Goal: Information Seeking & Learning: Understand process/instructions

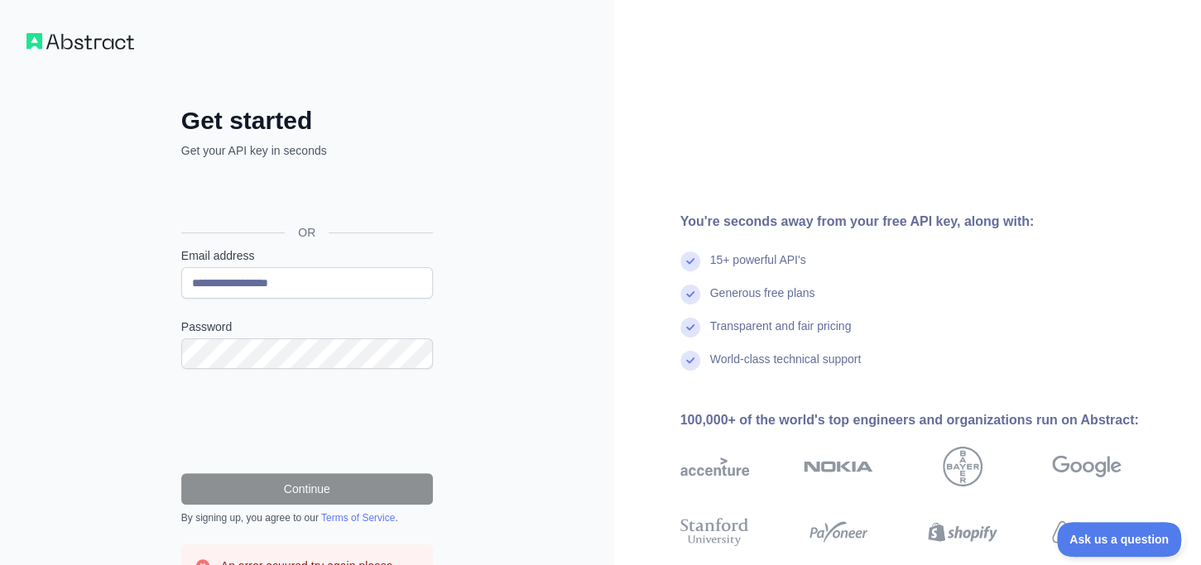
click at [302, 193] on div "Se connecter avec Google. S'ouvre dans un nouvel onglet." at bounding box center [305, 195] width 248 height 36
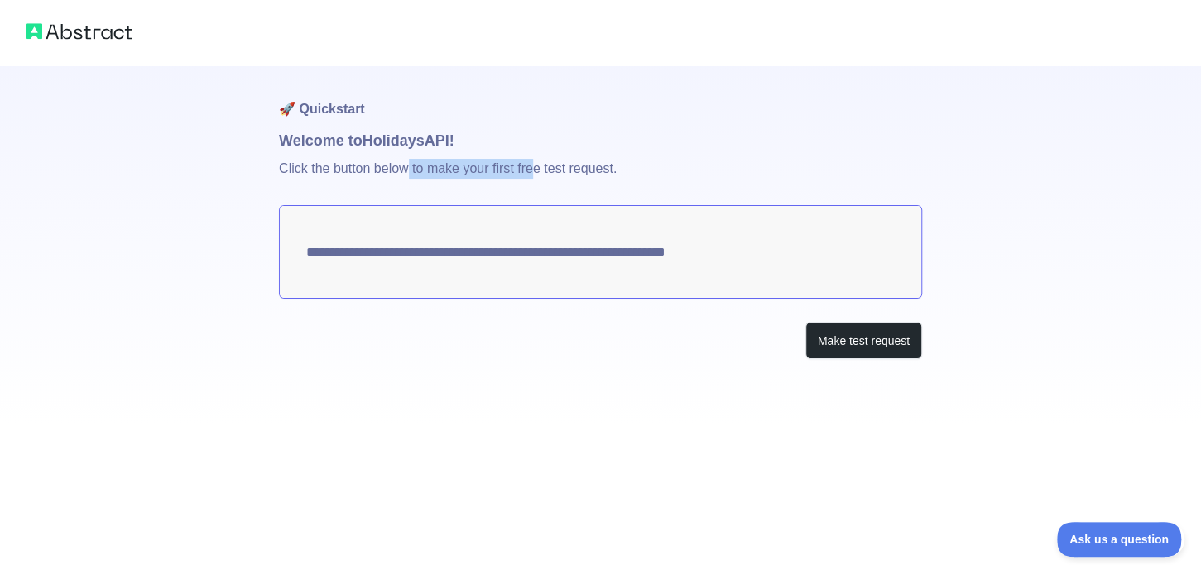
drag, startPoint x: 418, startPoint y: 162, endPoint x: 554, endPoint y: 174, distance: 137.0
click at [544, 171] on p "Click the button below to make your first free test request." at bounding box center [600, 178] width 643 height 53
click at [569, 175] on p "Click the button below to make your first free test request." at bounding box center [600, 178] width 643 height 53
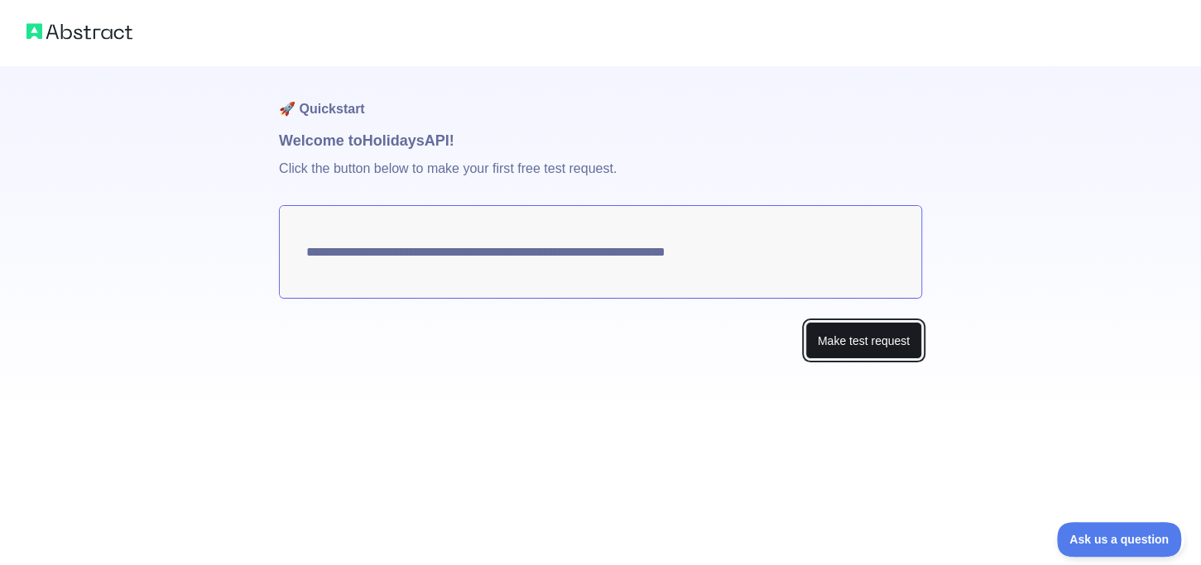
click at [860, 343] on button "Make test request" at bounding box center [863, 340] width 117 height 37
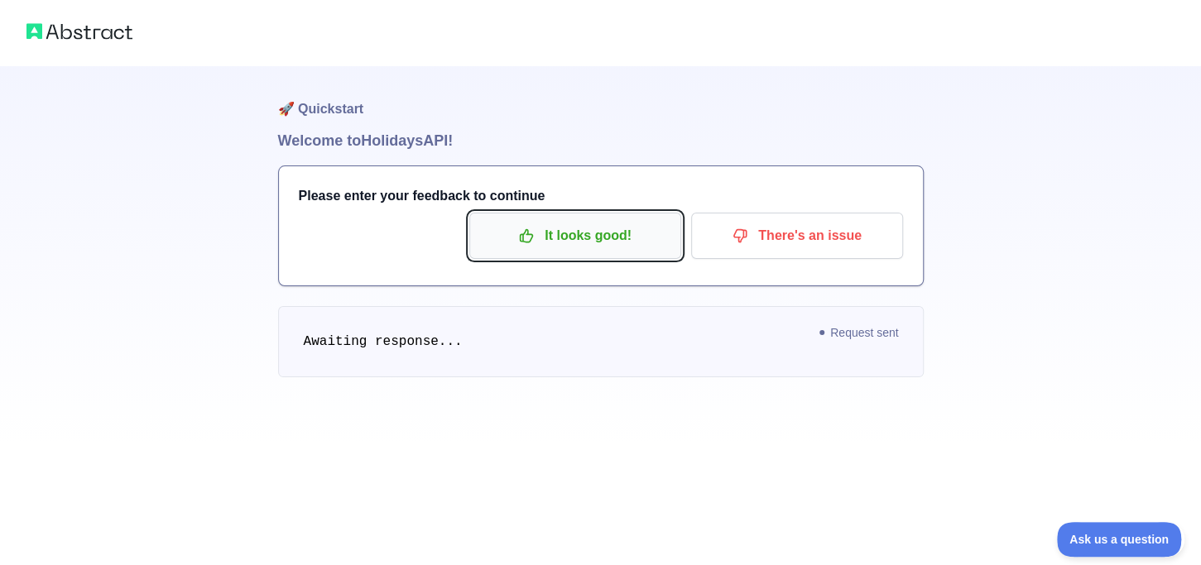
click at [618, 248] on p "It looks good!" at bounding box center [575, 236] width 187 height 28
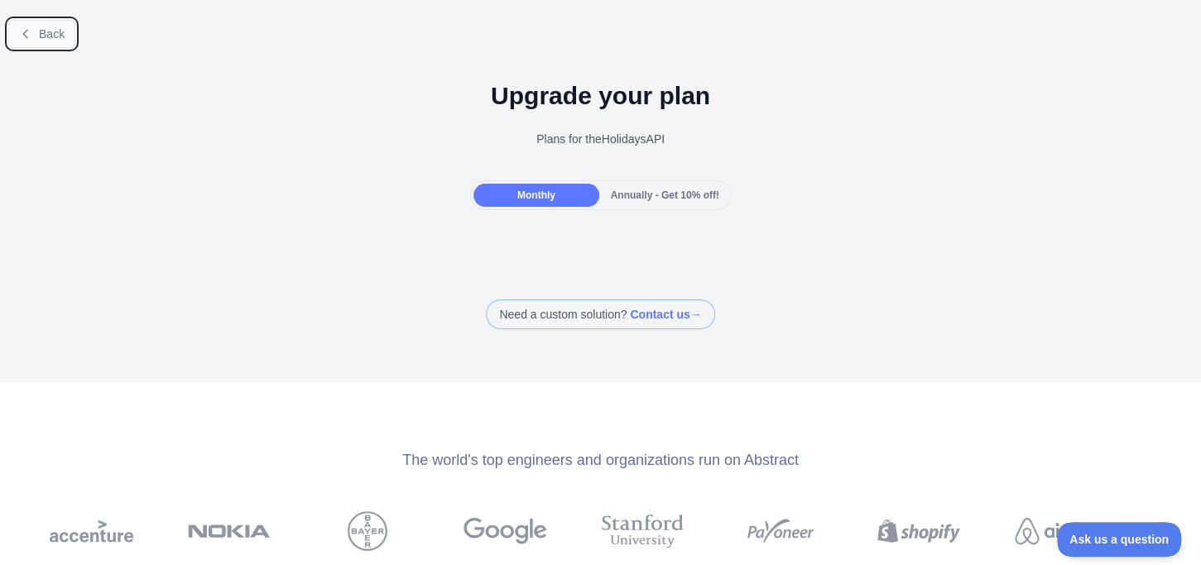
click at [40, 22] on button "Back" at bounding box center [41, 34] width 67 height 28
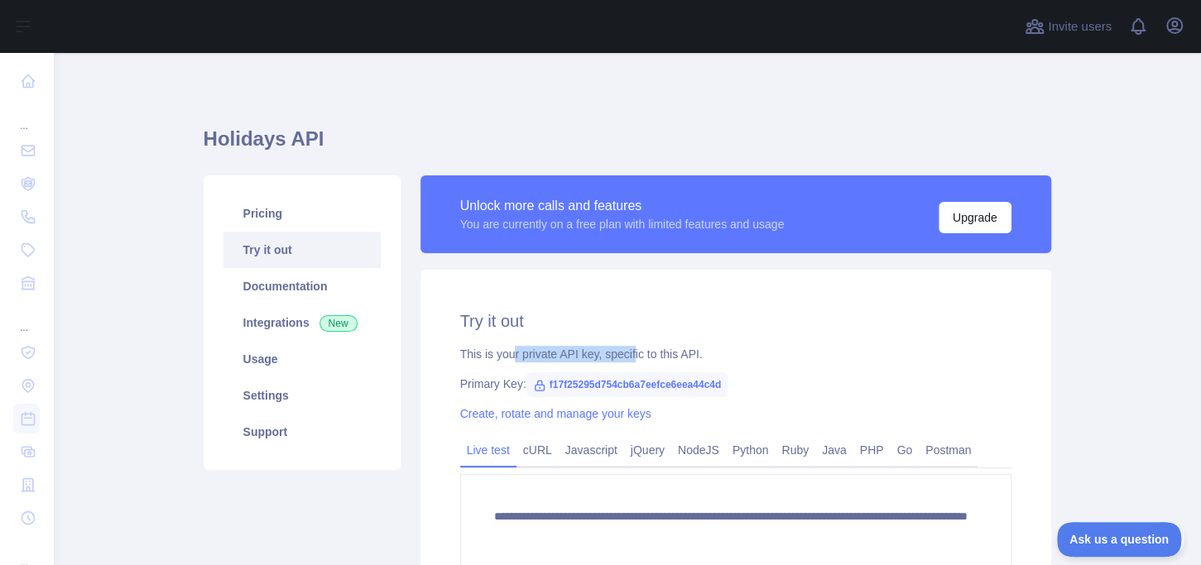
drag, startPoint x: 512, startPoint y: 357, endPoint x: 653, endPoint y: 365, distance: 140.9
click at [634, 357] on div "This is your private API key, specific to this API." at bounding box center [735, 354] width 551 height 17
click at [658, 365] on div "**********" at bounding box center [735, 466] width 630 height 393
drag, startPoint x: 717, startPoint y: 388, endPoint x: 533, endPoint y: 390, distance: 184.5
click at [533, 390] on span "f17f25295d754cb6a7eefce6eea44c4d" at bounding box center [627, 384] width 202 height 25
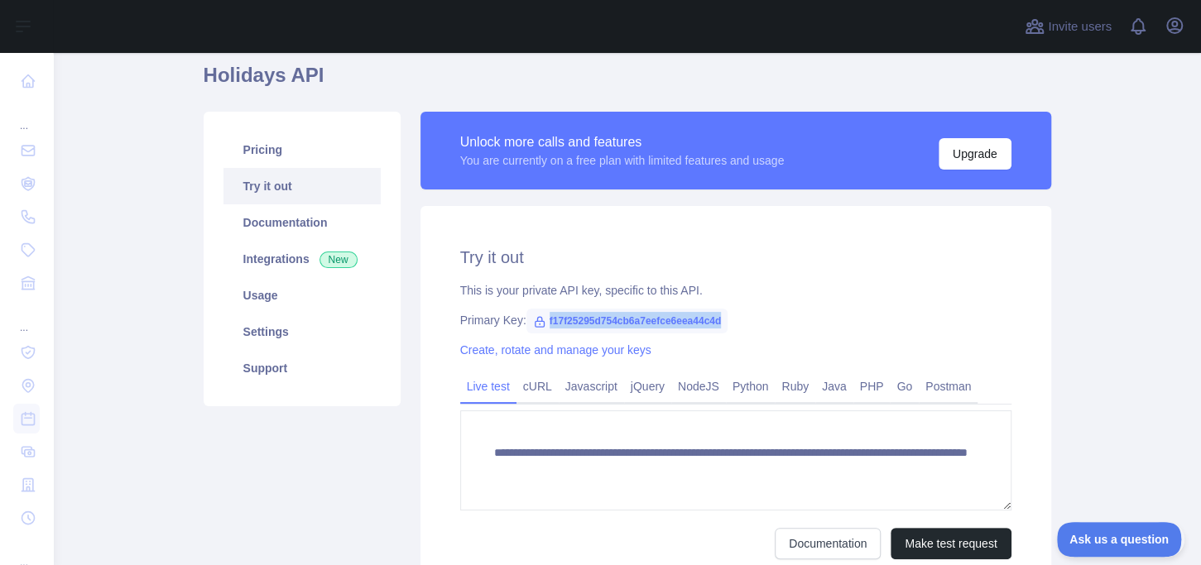
scroll to position [103, 0]
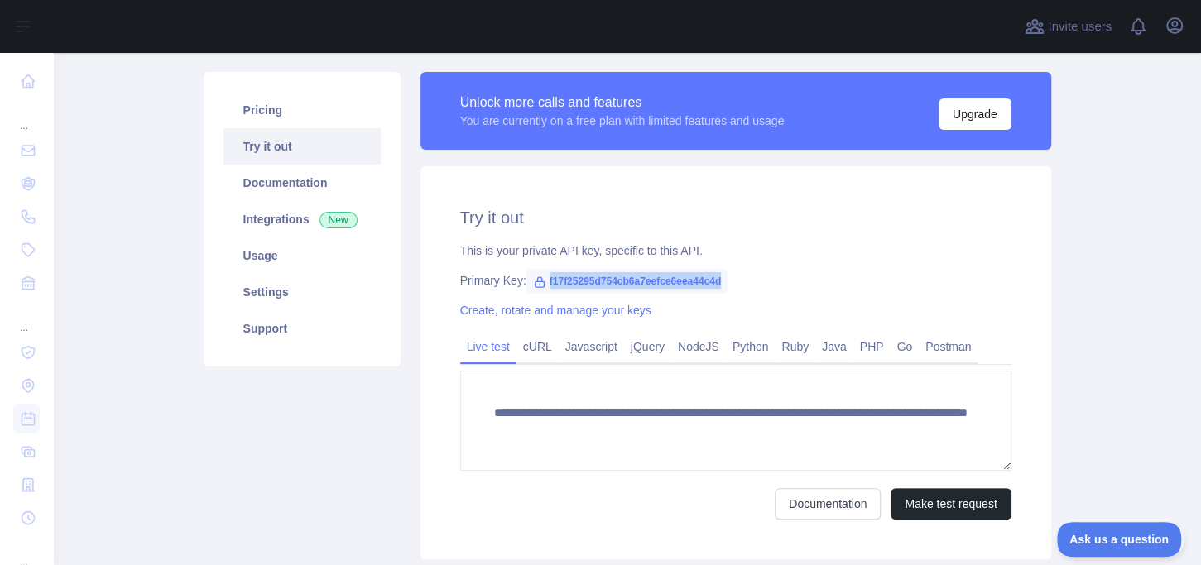
copy span "f17f25295d754cb6a7eefce6eea44c4d"
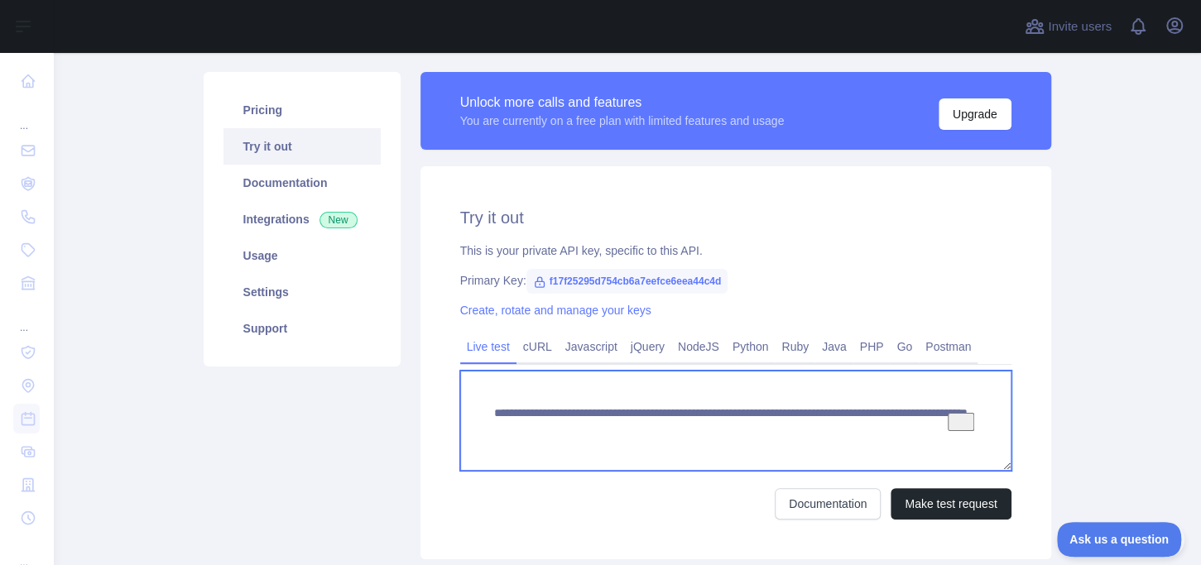
drag, startPoint x: 539, startPoint y: 434, endPoint x: 985, endPoint y: 444, distance: 446.1
click at [985, 444] on textarea "**********" at bounding box center [735, 421] width 551 height 100
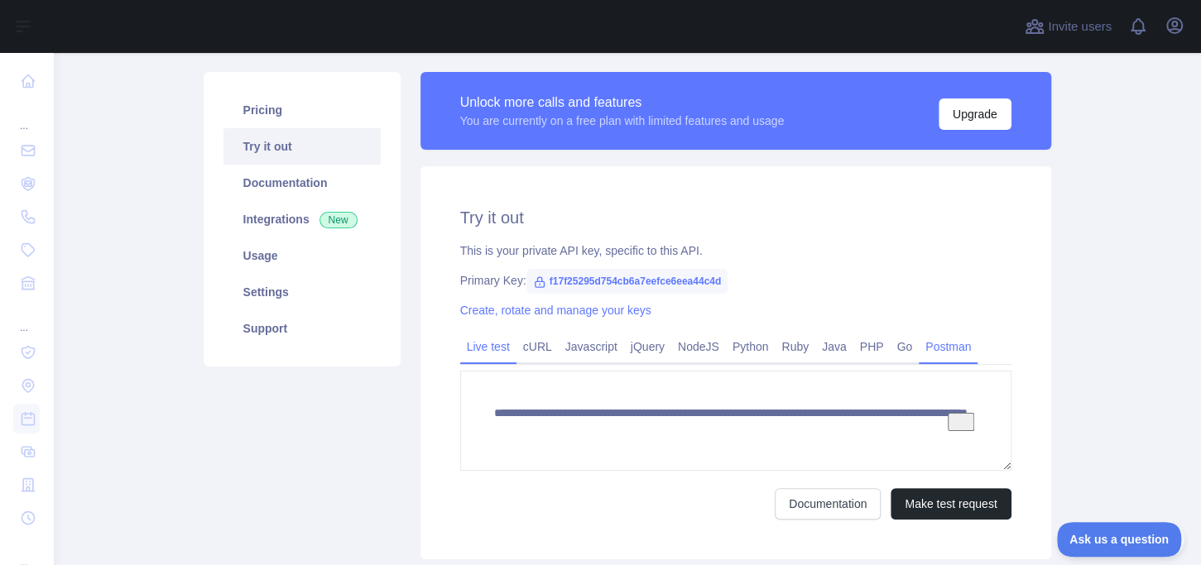
click at [940, 348] on link "Postman" at bounding box center [947, 346] width 59 height 26
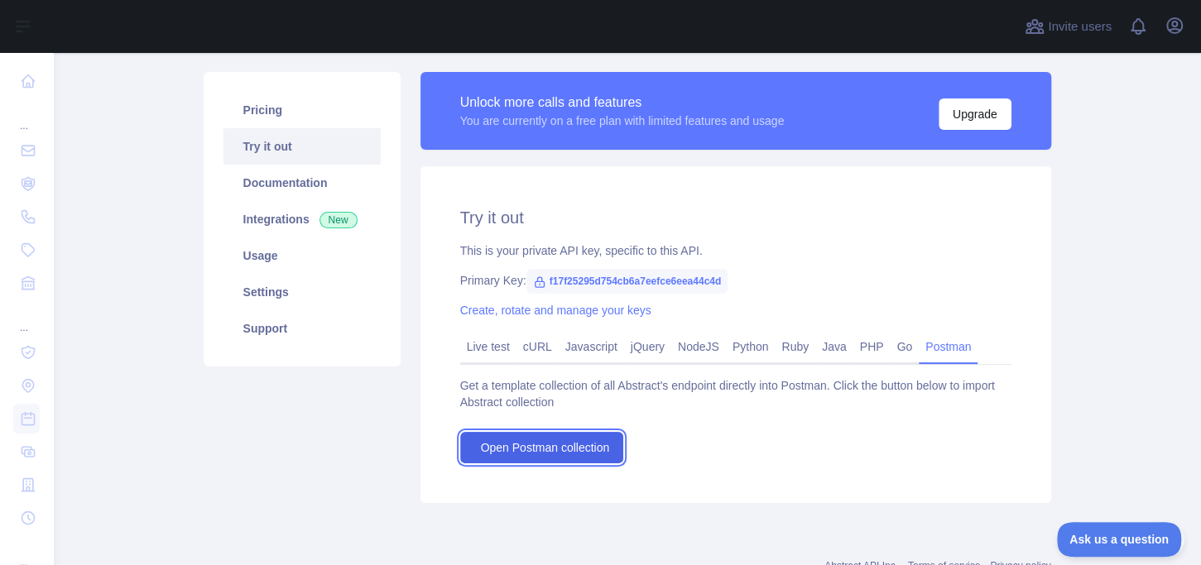
click at [567, 448] on span "Open Postman collection" at bounding box center [545, 447] width 129 height 17
click at [509, 472] on div "Try it out This is your private API key, specific to this API. Primary Key: f17…" at bounding box center [735, 334] width 630 height 337
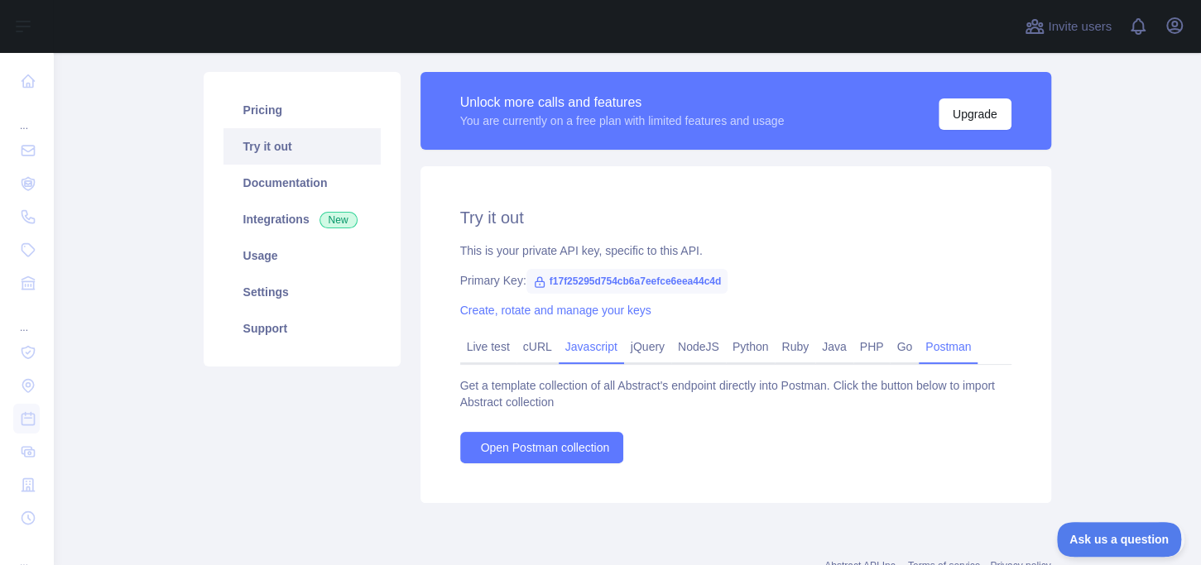
click at [589, 354] on link "Javascript" at bounding box center [590, 346] width 65 height 26
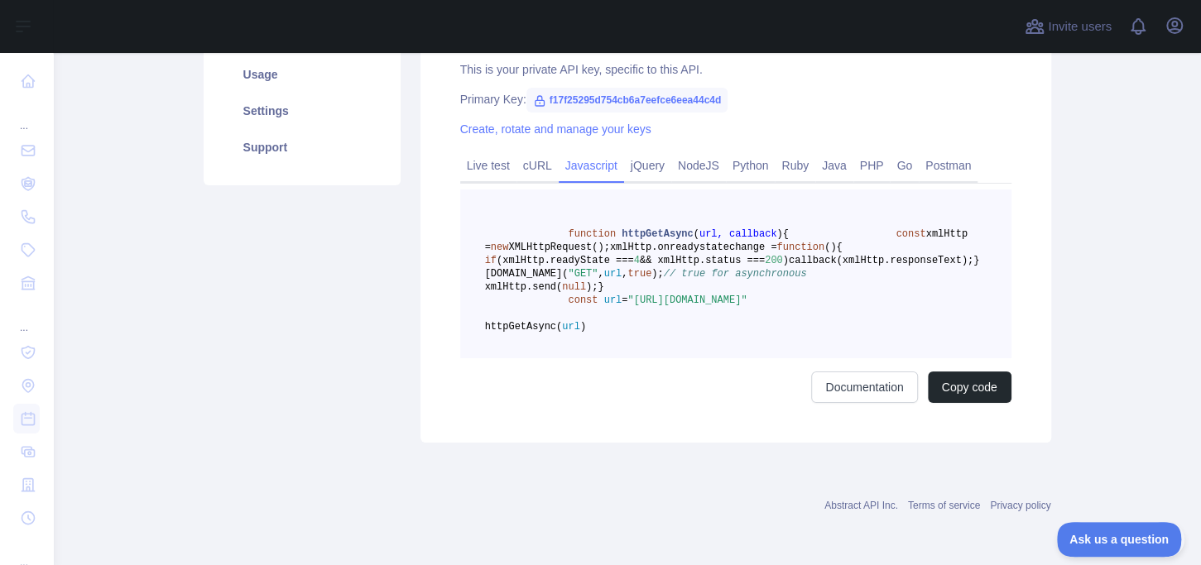
scroll to position [208, 0]
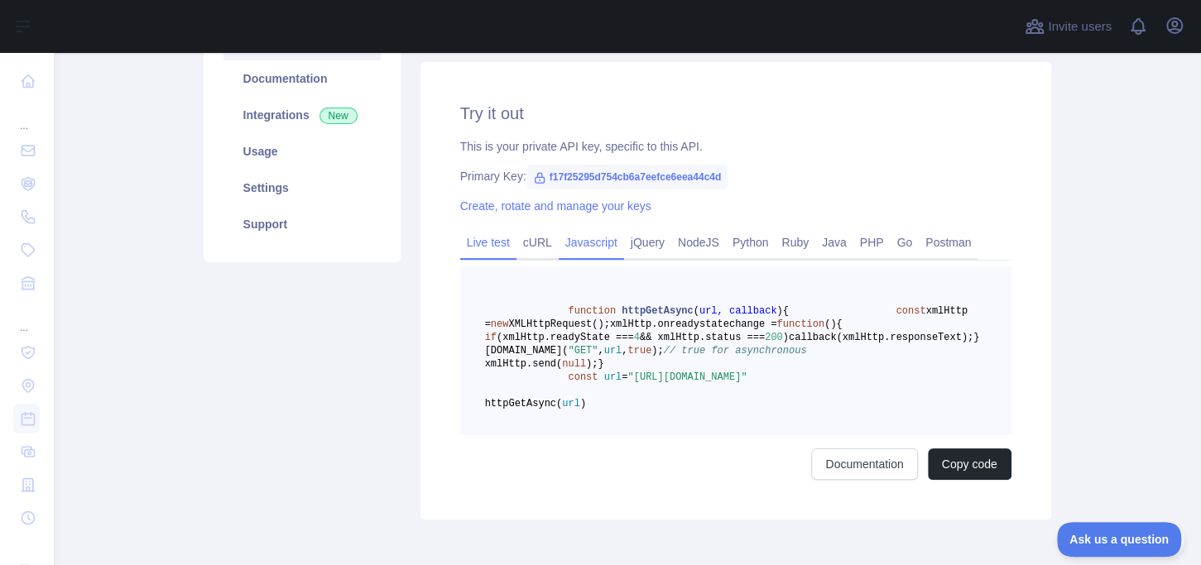
click at [479, 249] on link "Live test" at bounding box center [488, 242] width 56 height 26
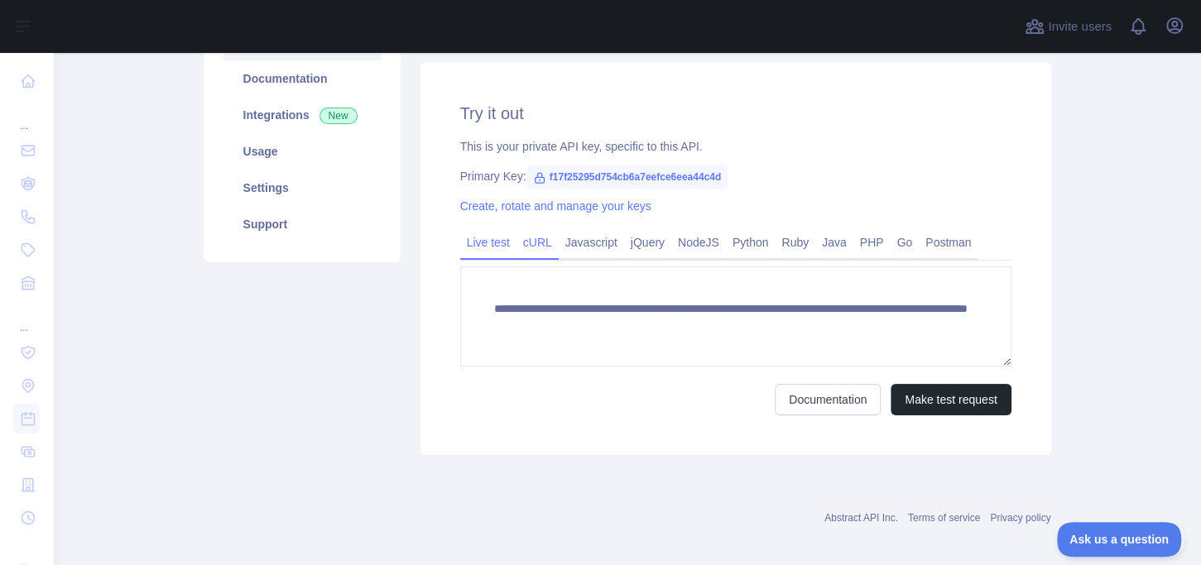
click at [540, 245] on link "cURL" at bounding box center [537, 242] width 42 height 26
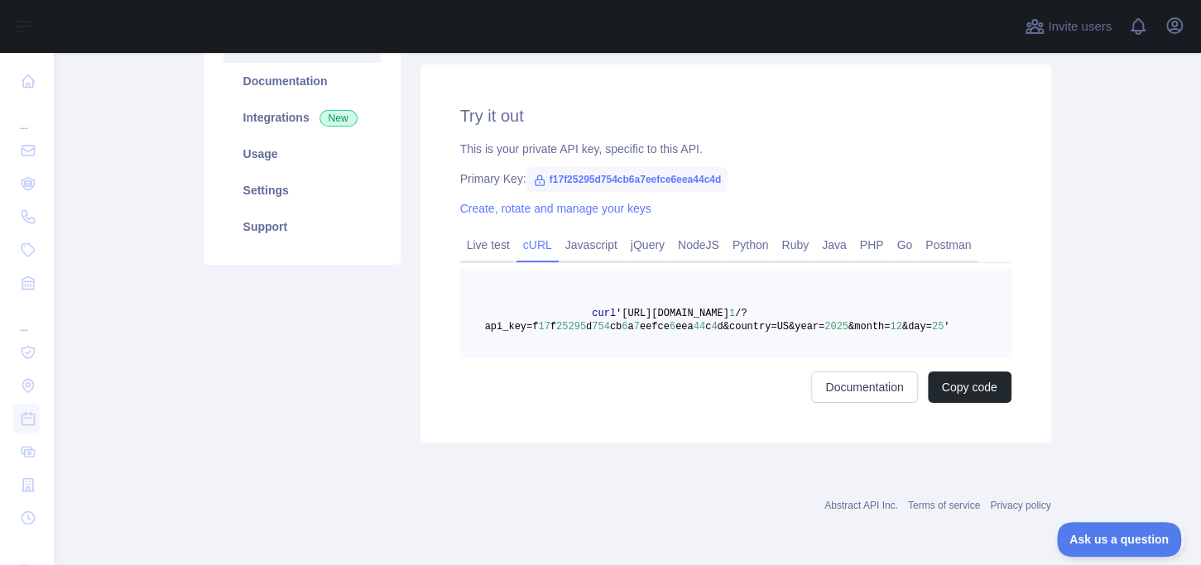
scroll to position [204, 0]
click at [483, 240] on link "Live test" at bounding box center [488, 245] width 56 height 26
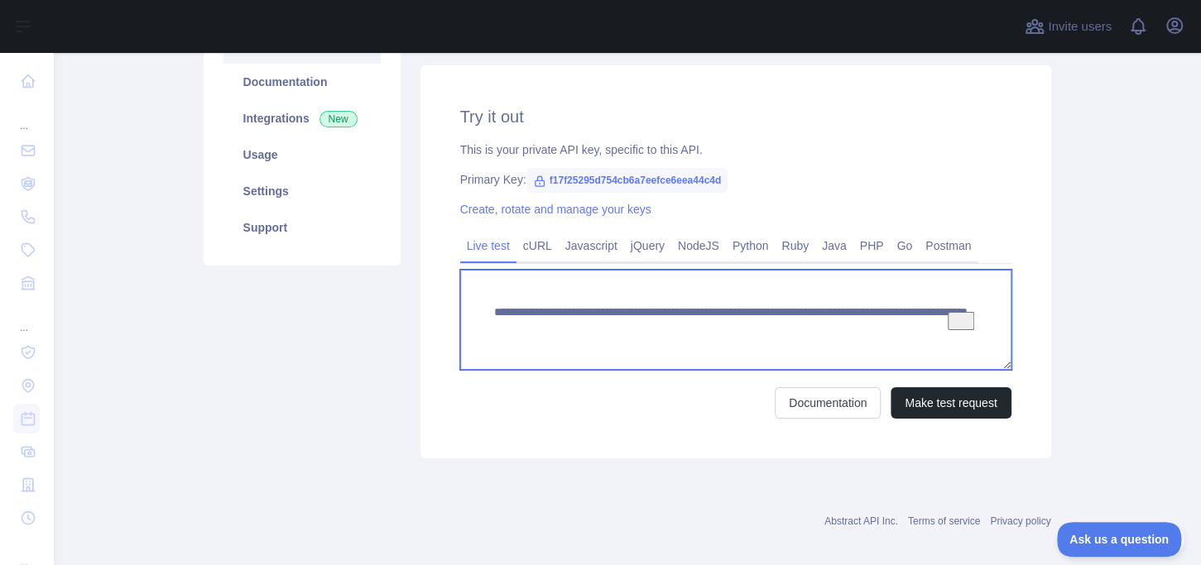
drag, startPoint x: 708, startPoint y: 309, endPoint x: 488, endPoint y: 305, distance: 220.1
click at [488, 305] on textarea "**********" at bounding box center [735, 320] width 551 height 100
drag, startPoint x: 978, startPoint y: 337, endPoint x: 487, endPoint y: 338, distance: 490.7
click at [487, 338] on textarea "**********" at bounding box center [735, 320] width 551 height 100
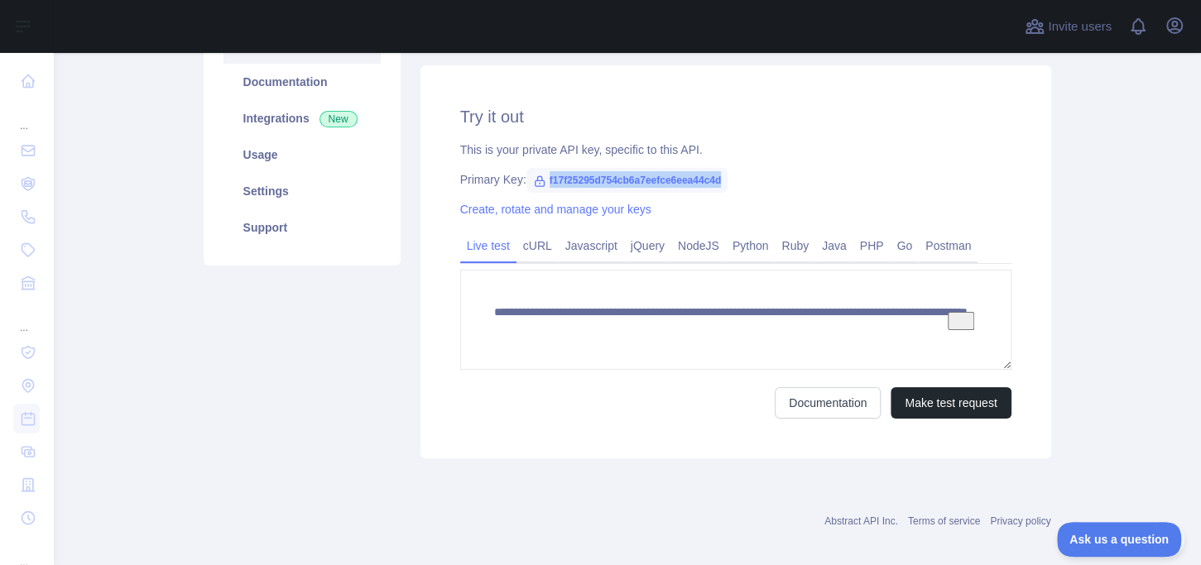
drag, startPoint x: 721, startPoint y: 175, endPoint x: 542, endPoint y: 183, distance: 179.7
click at [542, 183] on span "f17f25295d754cb6a7eefce6eea44c4d" at bounding box center [627, 180] width 202 height 25
copy span "f17f25295d754cb6a7eefce6eea44c4d"
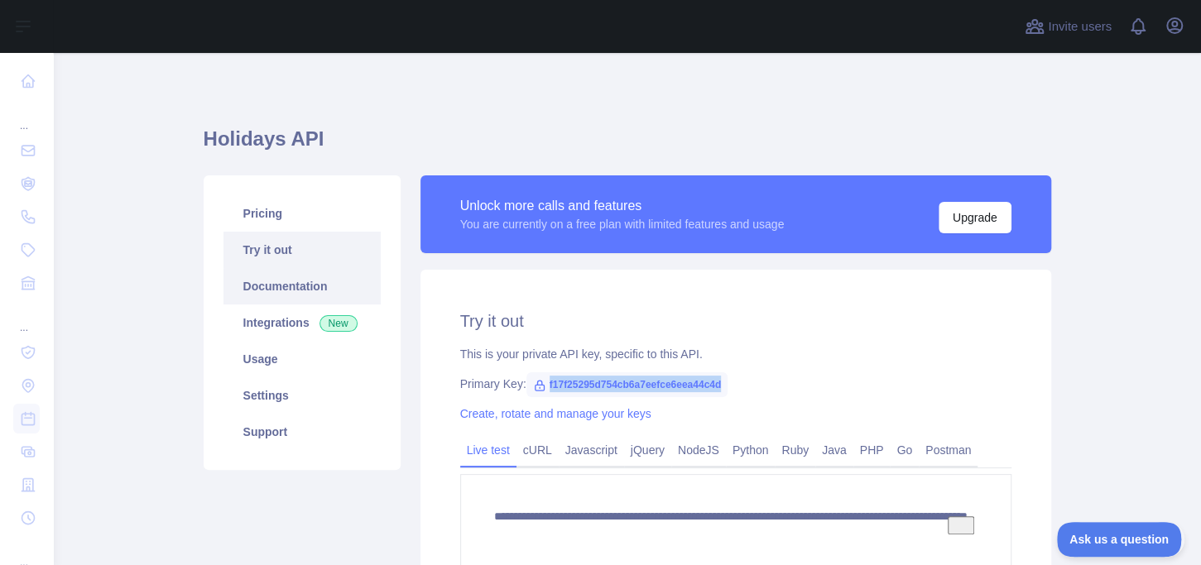
click at [318, 285] on link "Documentation" at bounding box center [301, 286] width 157 height 36
click at [655, 381] on span "f17f25295d754cb6a7eefce6eea44c4d" at bounding box center [627, 384] width 202 height 25
drag, startPoint x: 732, startPoint y: 381, endPoint x: 526, endPoint y: 393, distance: 206.3
click at [526, 392] on div "Primary Key: f17f25295d754cb6a7eefce6eea44c4d" at bounding box center [735, 384] width 551 height 17
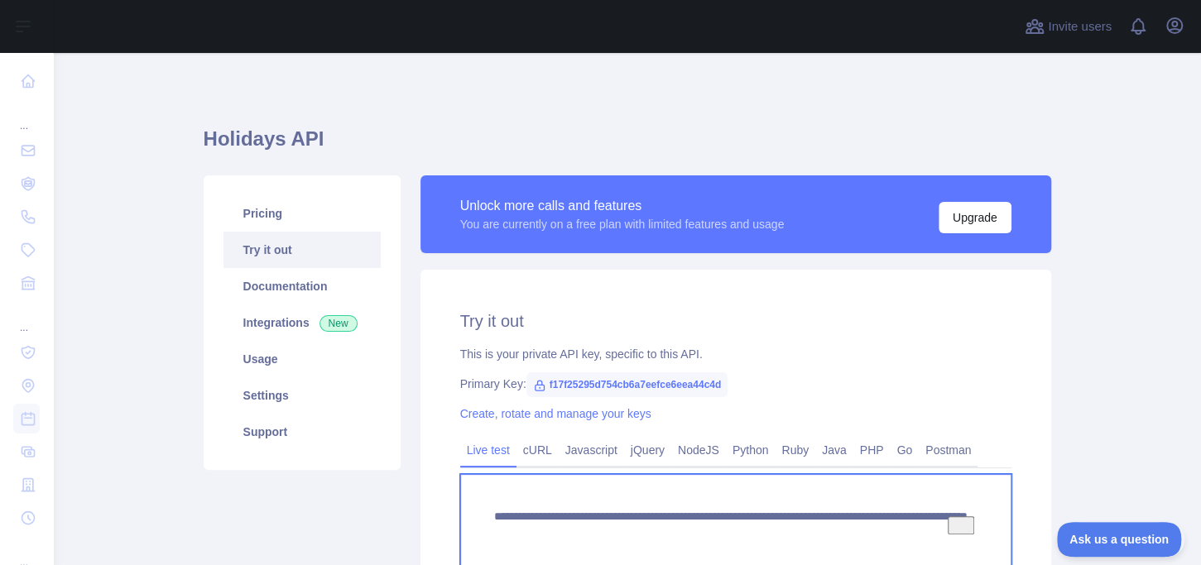
drag, startPoint x: 688, startPoint y: 515, endPoint x: 467, endPoint y: 514, distance: 221.7
click at [467, 514] on textarea "**********" at bounding box center [735, 524] width 551 height 100
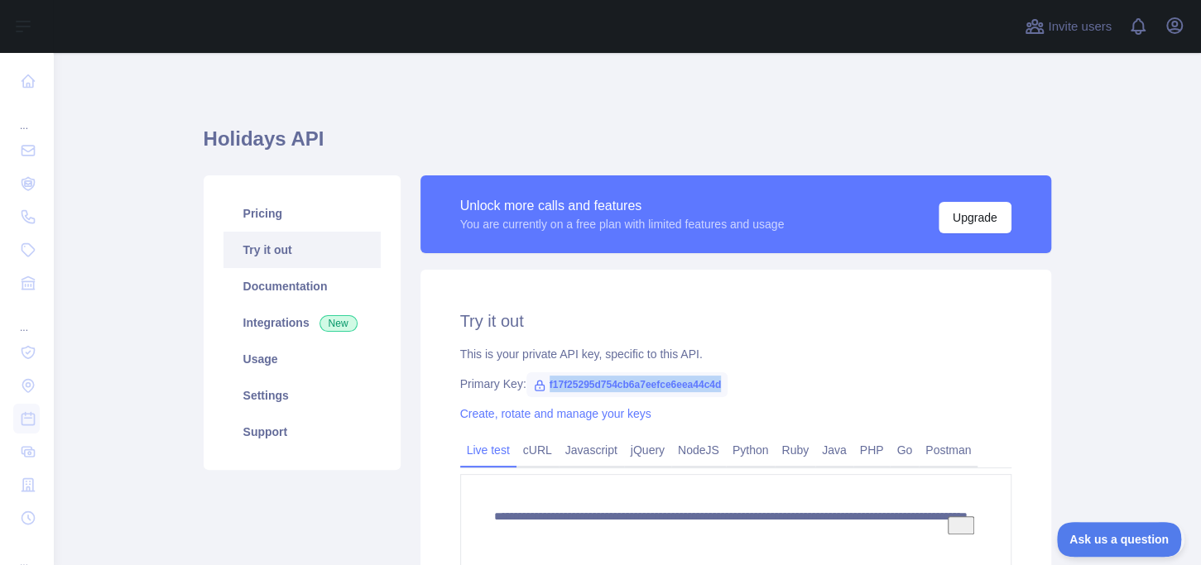
drag, startPoint x: 747, startPoint y: 389, endPoint x: 538, endPoint y: 395, distance: 209.4
click at [538, 392] on div "Primary Key: f17f25295d754cb6a7eefce6eea44c4d" at bounding box center [735, 384] width 551 height 17
click at [741, 395] on div "**********" at bounding box center [735, 466] width 630 height 393
drag, startPoint x: 730, startPoint y: 386, endPoint x: 540, endPoint y: 384, distance: 189.5
click at [540, 384] on div "Primary Key: f17f25295d754cb6a7eefce6eea44c4d" at bounding box center [735, 384] width 551 height 17
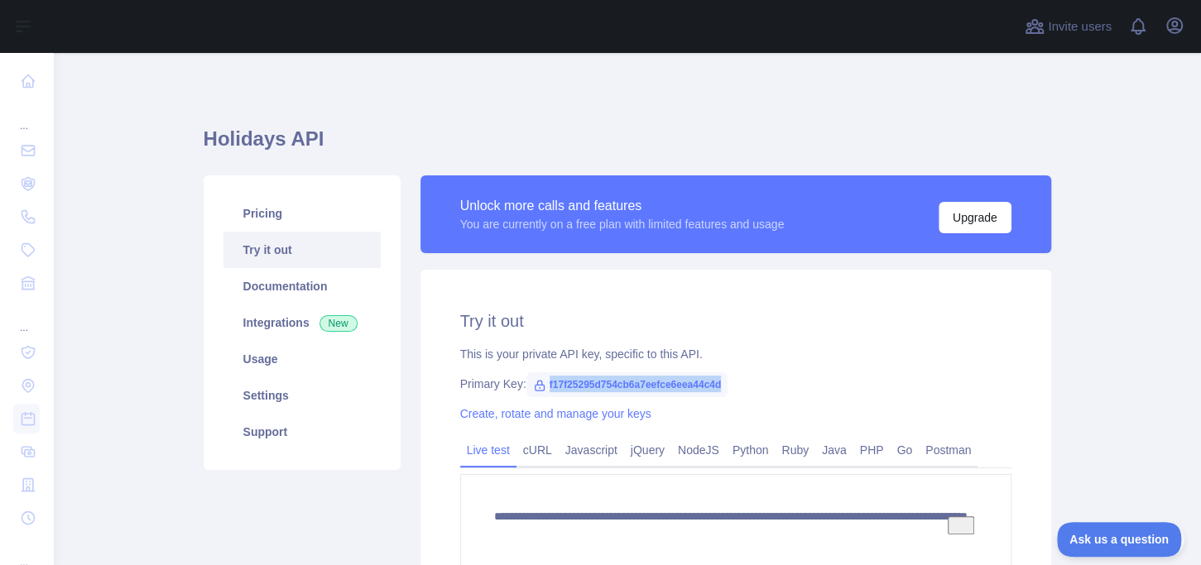
copy span "f17f25295d754cb6a7eefce6eea44c4d"
click at [317, 282] on link "Documentation" at bounding box center [301, 286] width 157 height 36
click at [314, 365] on link "Usage" at bounding box center [301, 359] width 157 height 36
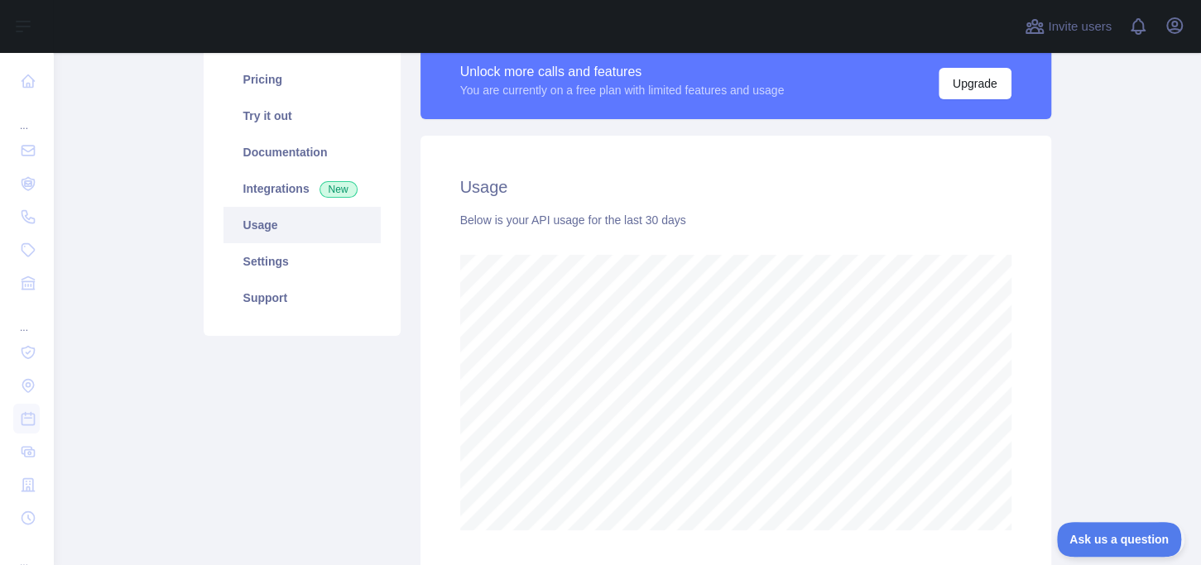
scroll to position [51, 0]
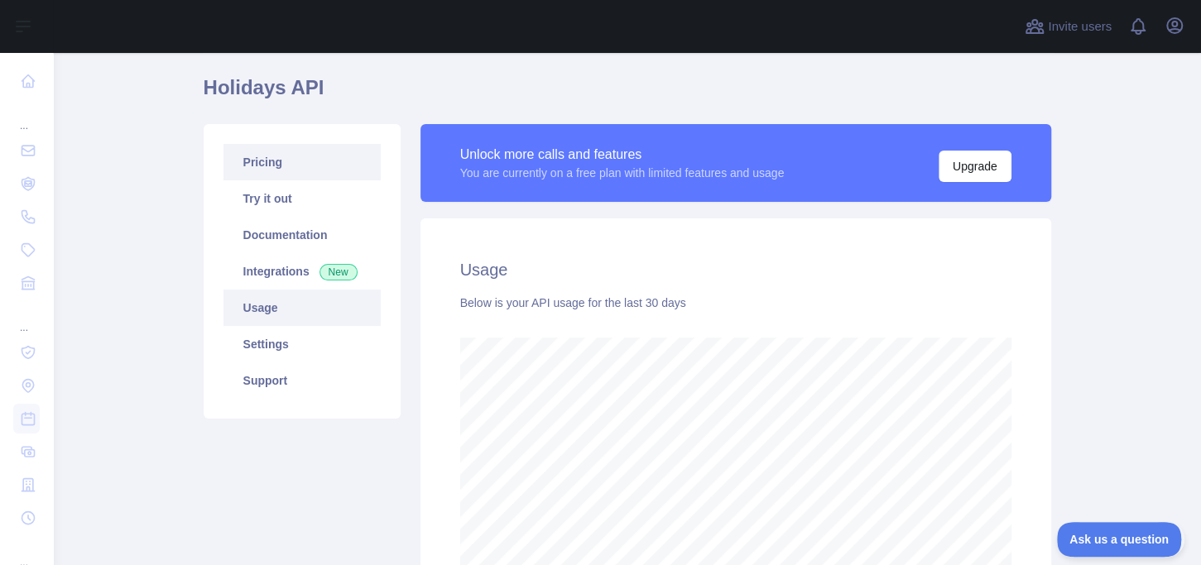
drag, startPoint x: 292, startPoint y: 153, endPoint x: 296, endPoint y: 167, distance: 14.7
click at [292, 153] on link "Pricing" at bounding box center [301, 162] width 157 height 36
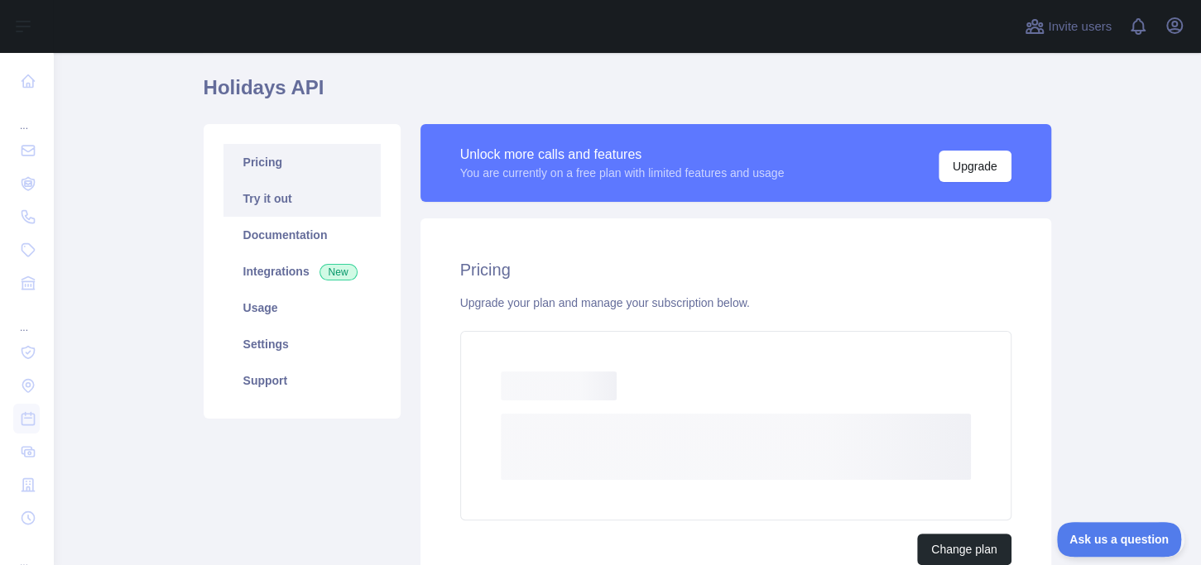
click at [300, 185] on link "Try it out" at bounding box center [301, 198] width 157 height 36
